Goal: Transaction & Acquisition: Purchase product/service

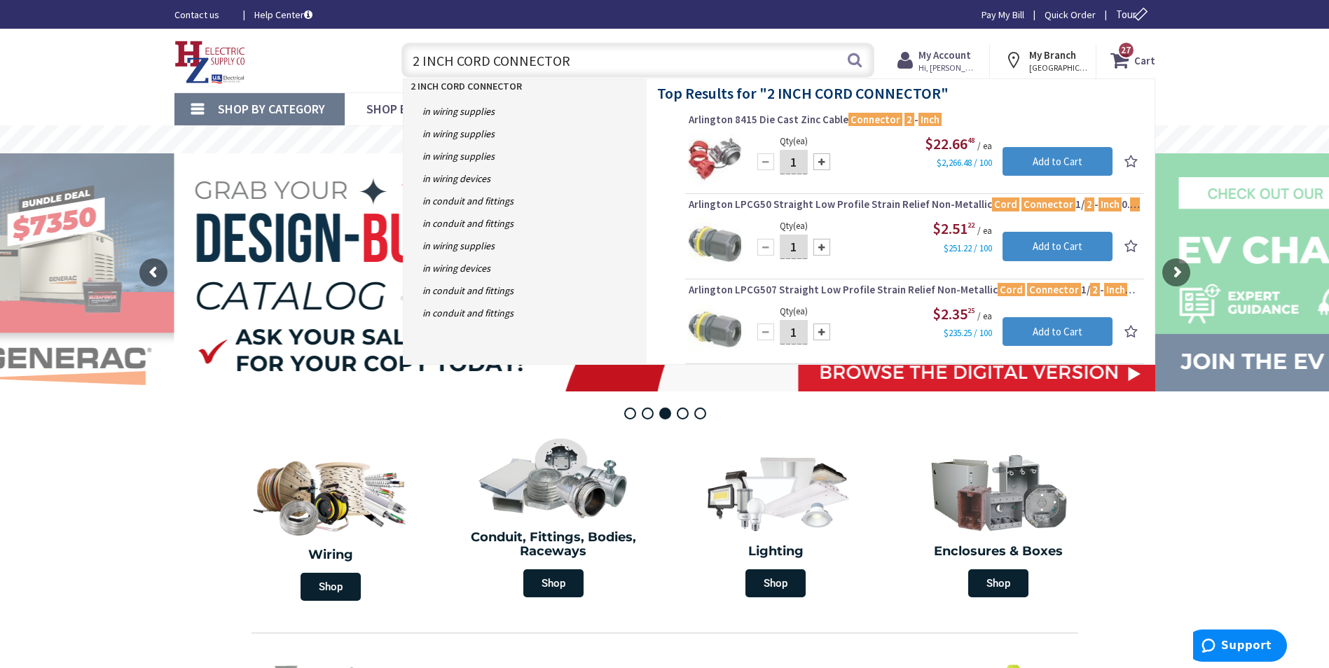
click at [166, 480] on section "Wiring Shop Conduit, Fittings, Bodies, Raceways Shop Lighting Shop Enclosures &…" at bounding box center [664, 517] width 1329 height 181
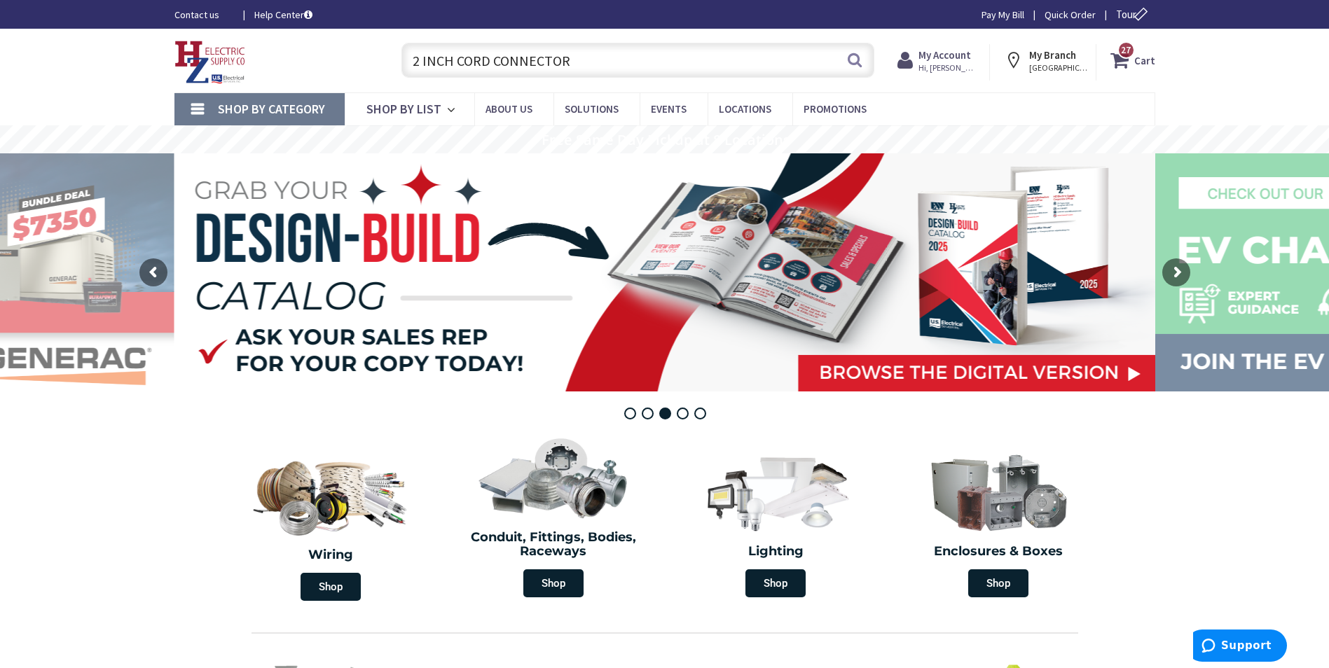
click at [612, 67] on input "2 INCH CORD CONNECTOR" at bounding box center [637, 60] width 473 height 35
drag, startPoint x: 509, startPoint y: 59, endPoint x: 396, endPoint y: 60, distance: 112.8
click at [408, 60] on input "2 INCH CORD CONNECTOR" at bounding box center [637, 60] width 473 height 35
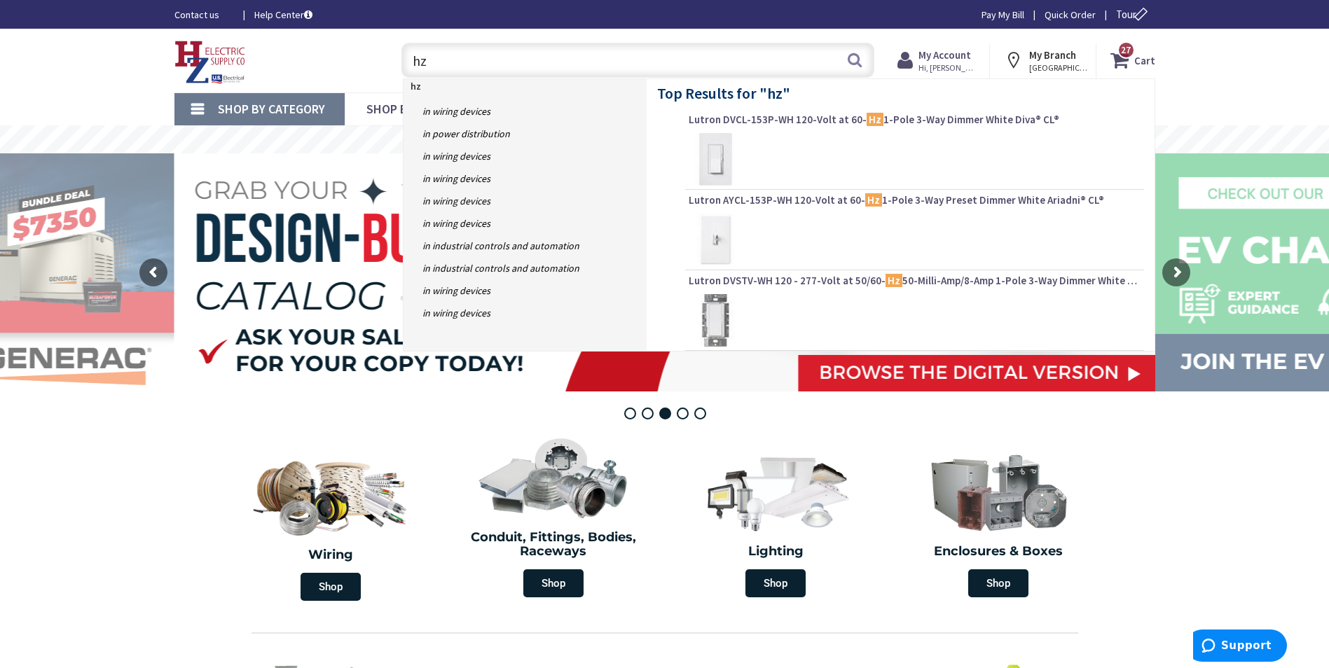
type input "h"
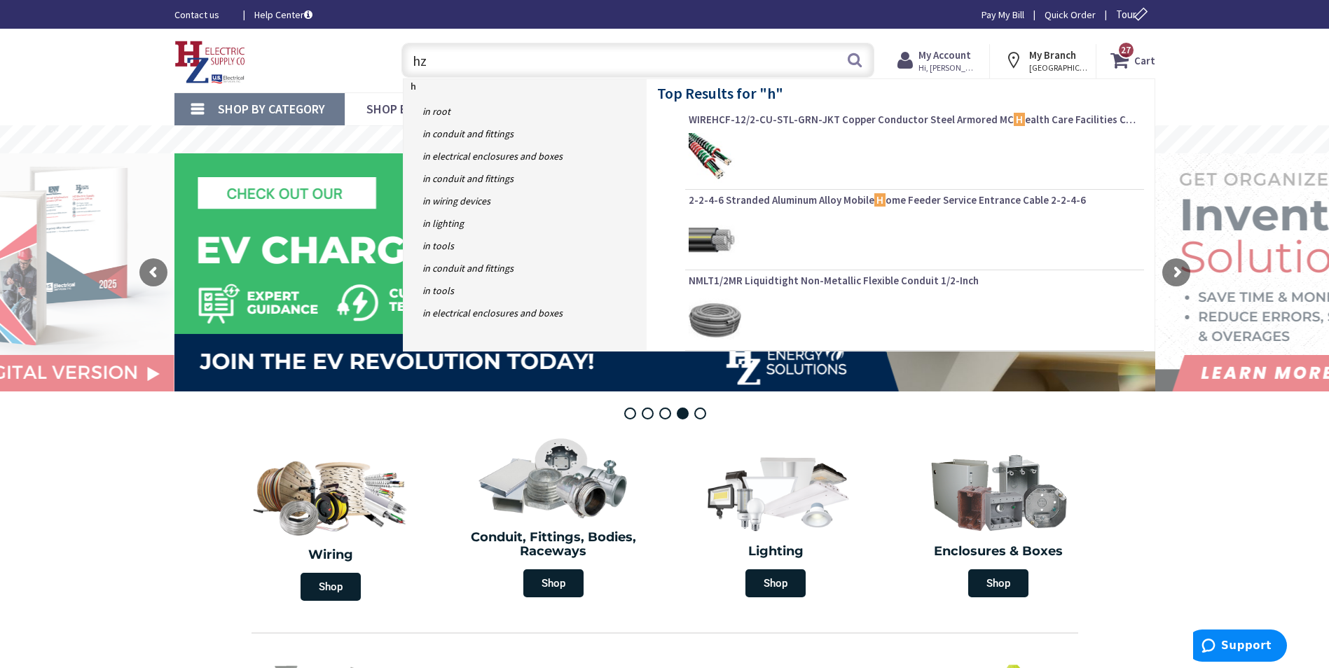
type input "h"
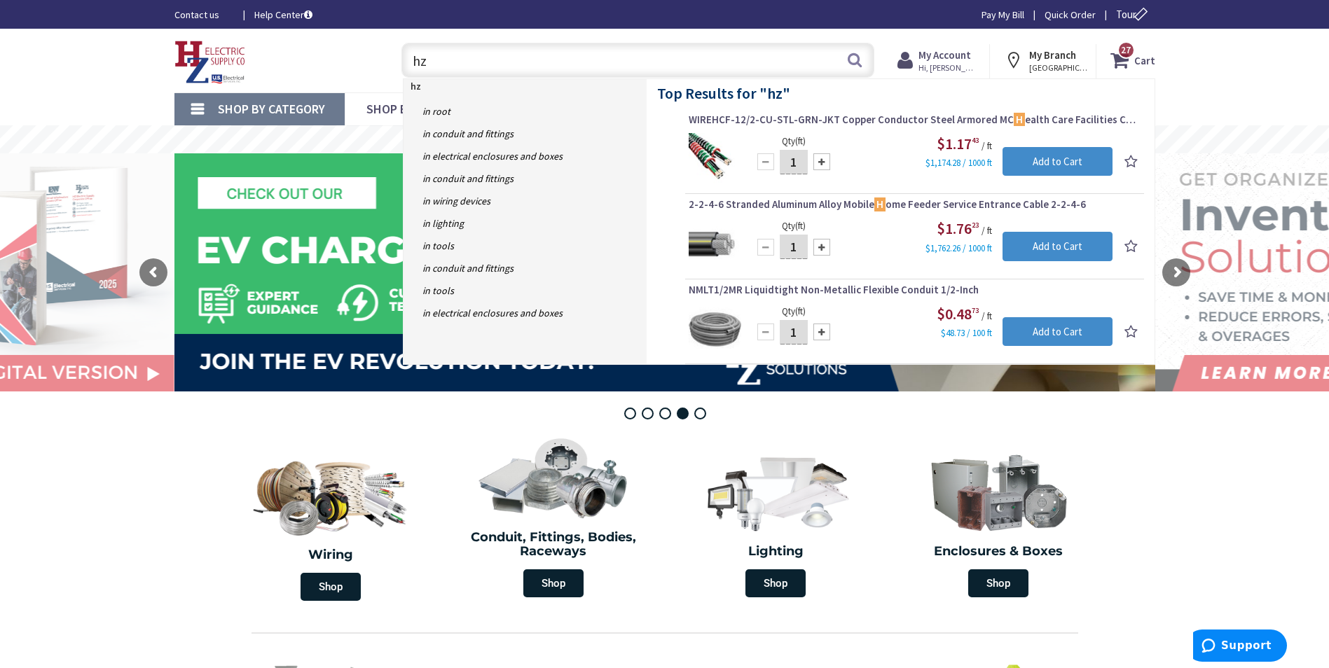
type input "h"
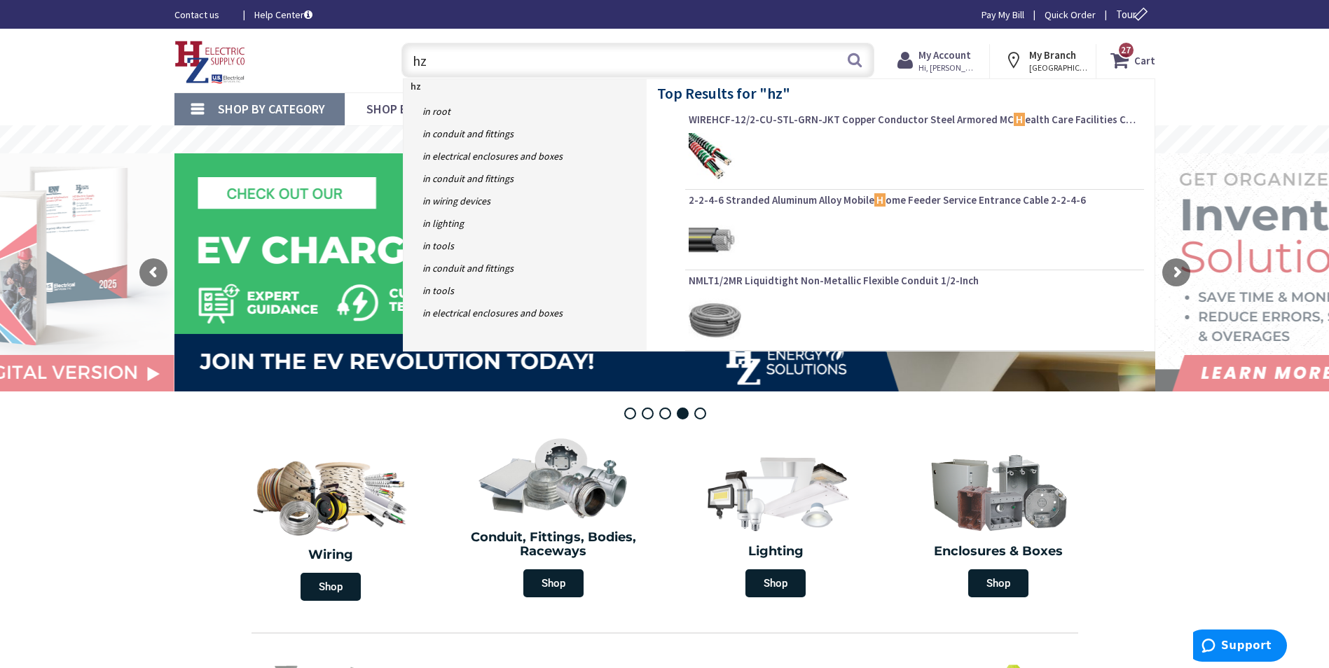
type input "h"
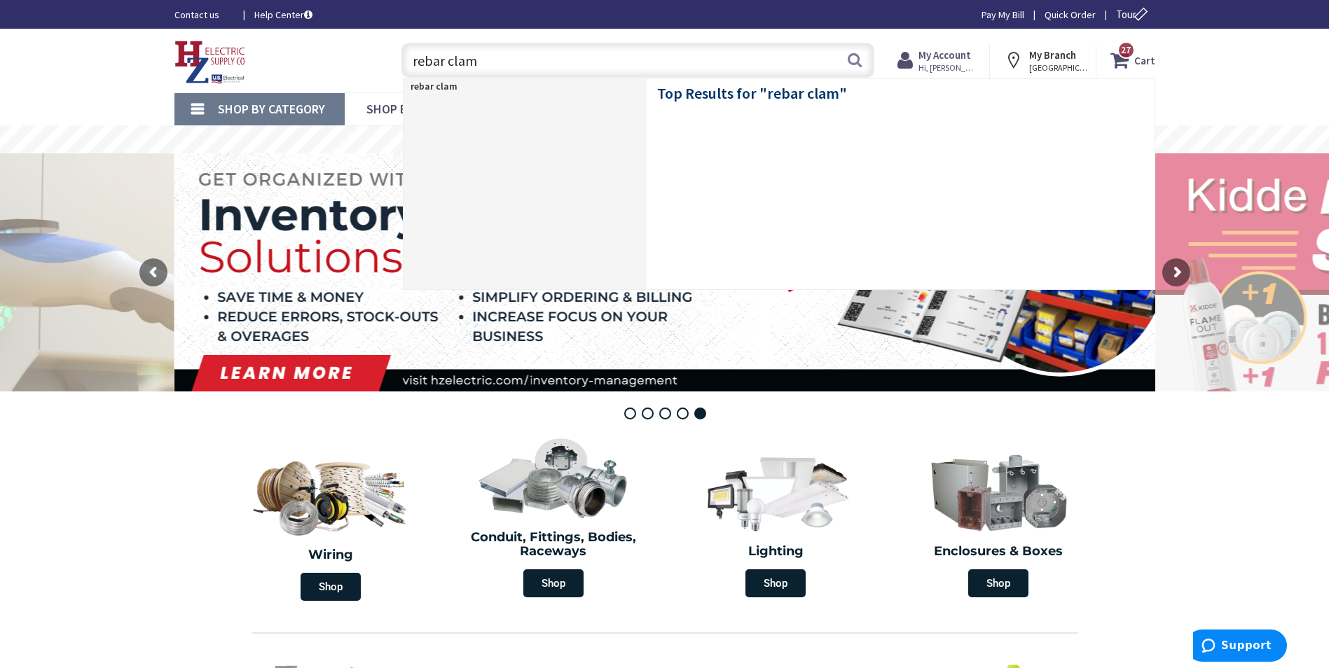
type input "rebar clamp"
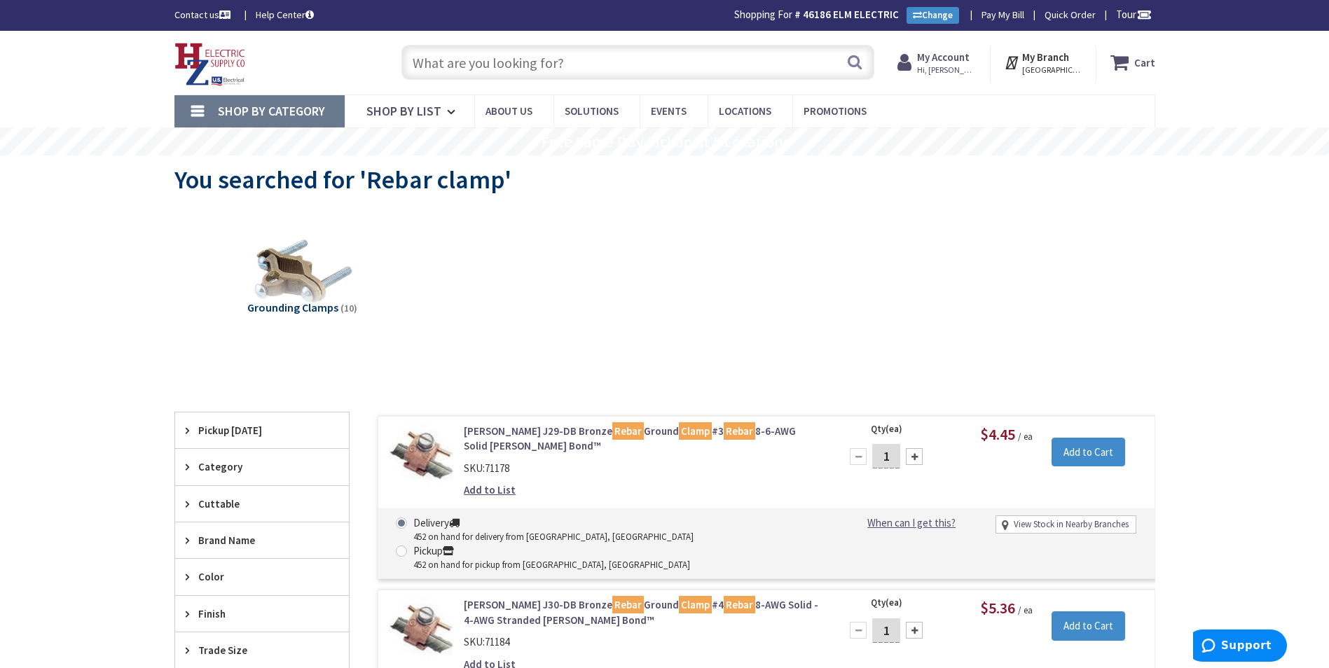
click at [526, 434] on link "Greaves J29-DB Bronze Rebar Ground Clamp #3 Rebar 8-6-AWG Solid Jones Bond™" at bounding box center [642, 439] width 357 height 30
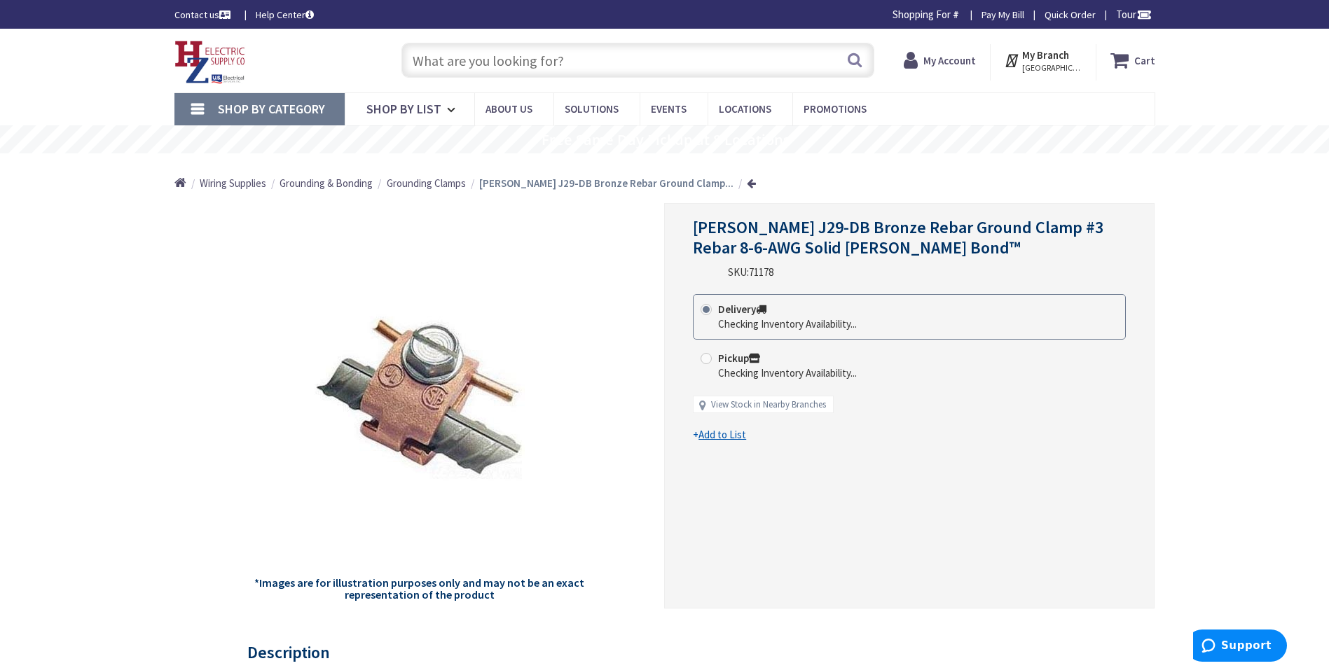
drag, startPoint x: 571, startPoint y: 594, endPoint x: 570, endPoint y: 551, distance: 43.4
